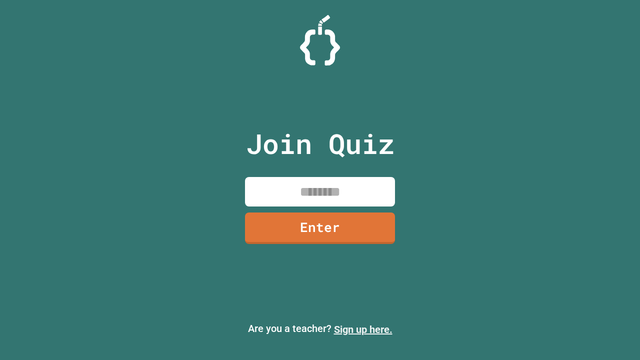
click at [363, 330] on link "Sign up here." at bounding box center [363, 330] width 59 height 12
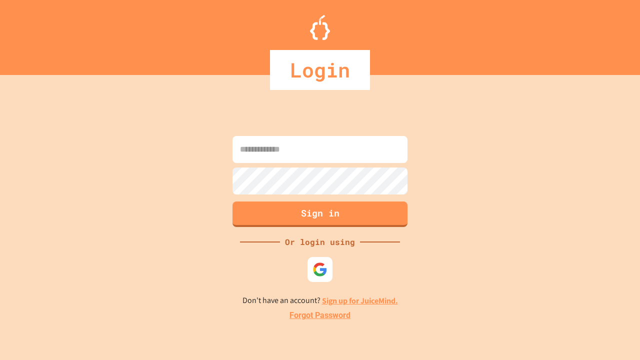
type input "*****"
